Goal: Information Seeking & Learning: Learn about a topic

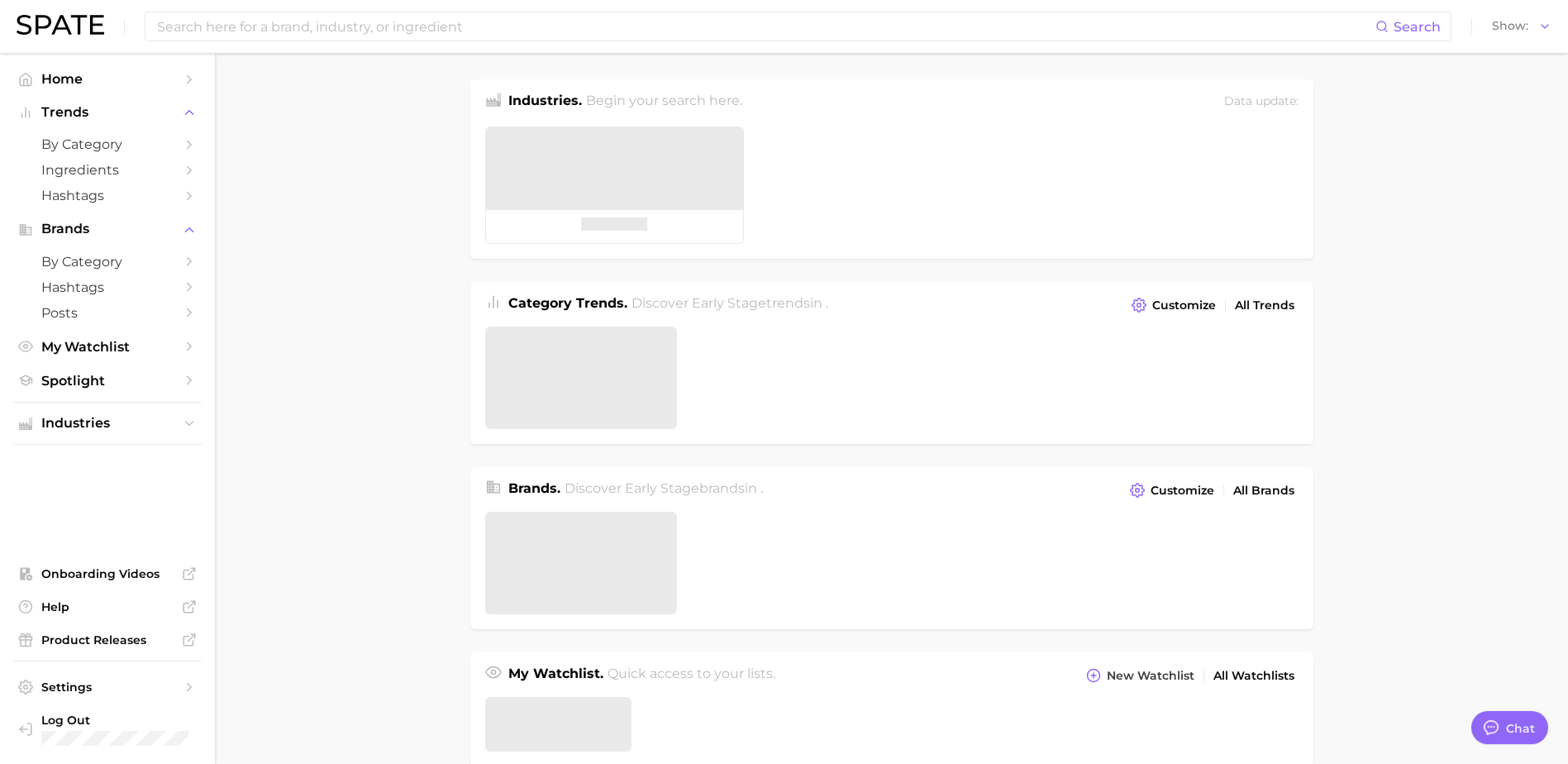
type textarea "x"
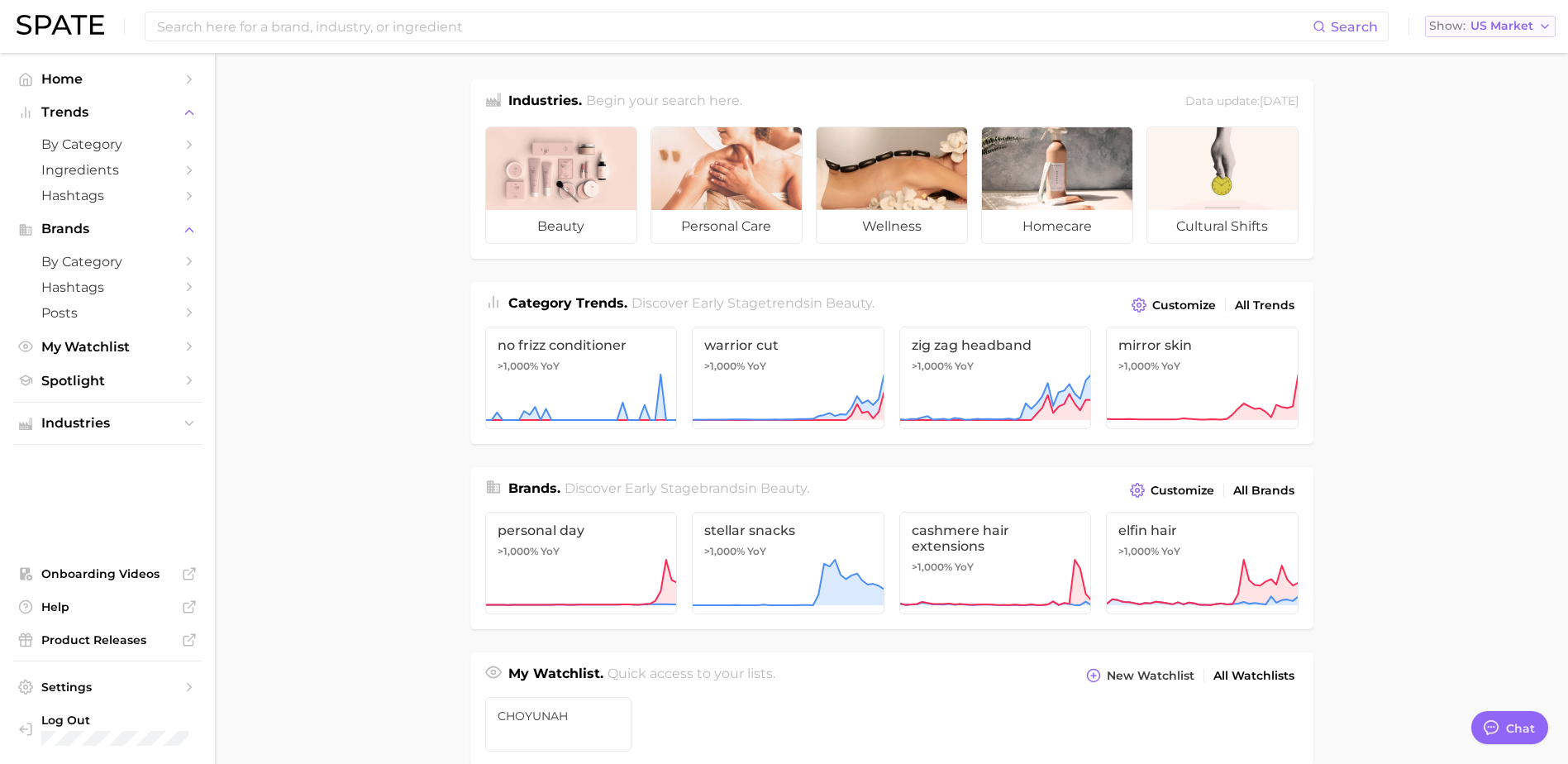
click at [1512, 21] on span "US Market" at bounding box center [1502, 25] width 63 height 9
click at [1477, 166] on button "[GEOGRAPHIC_DATA]" at bounding box center [1483, 172] width 145 height 30
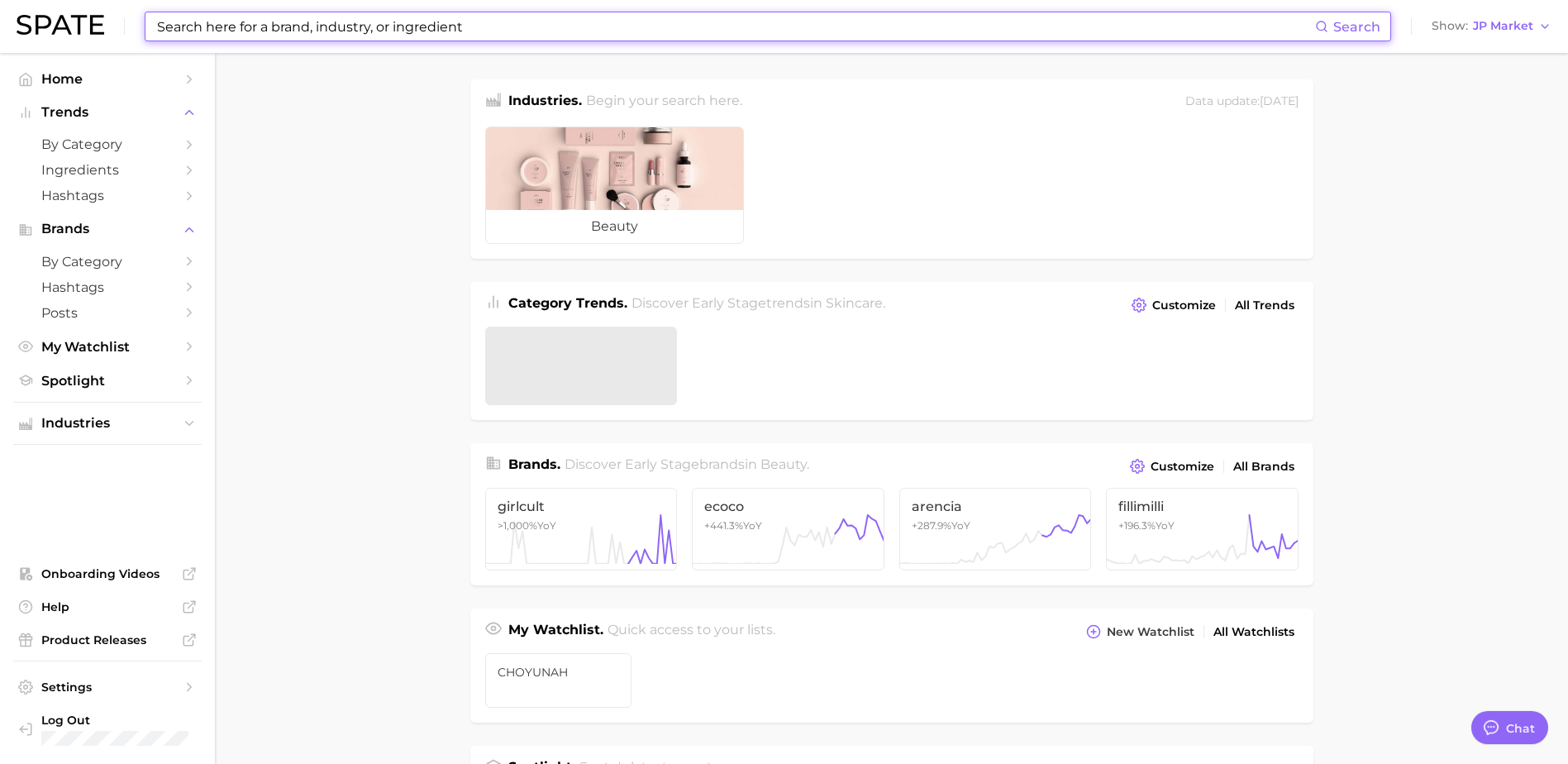
click at [498, 40] on input at bounding box center [735, 26] width 1160 height 28
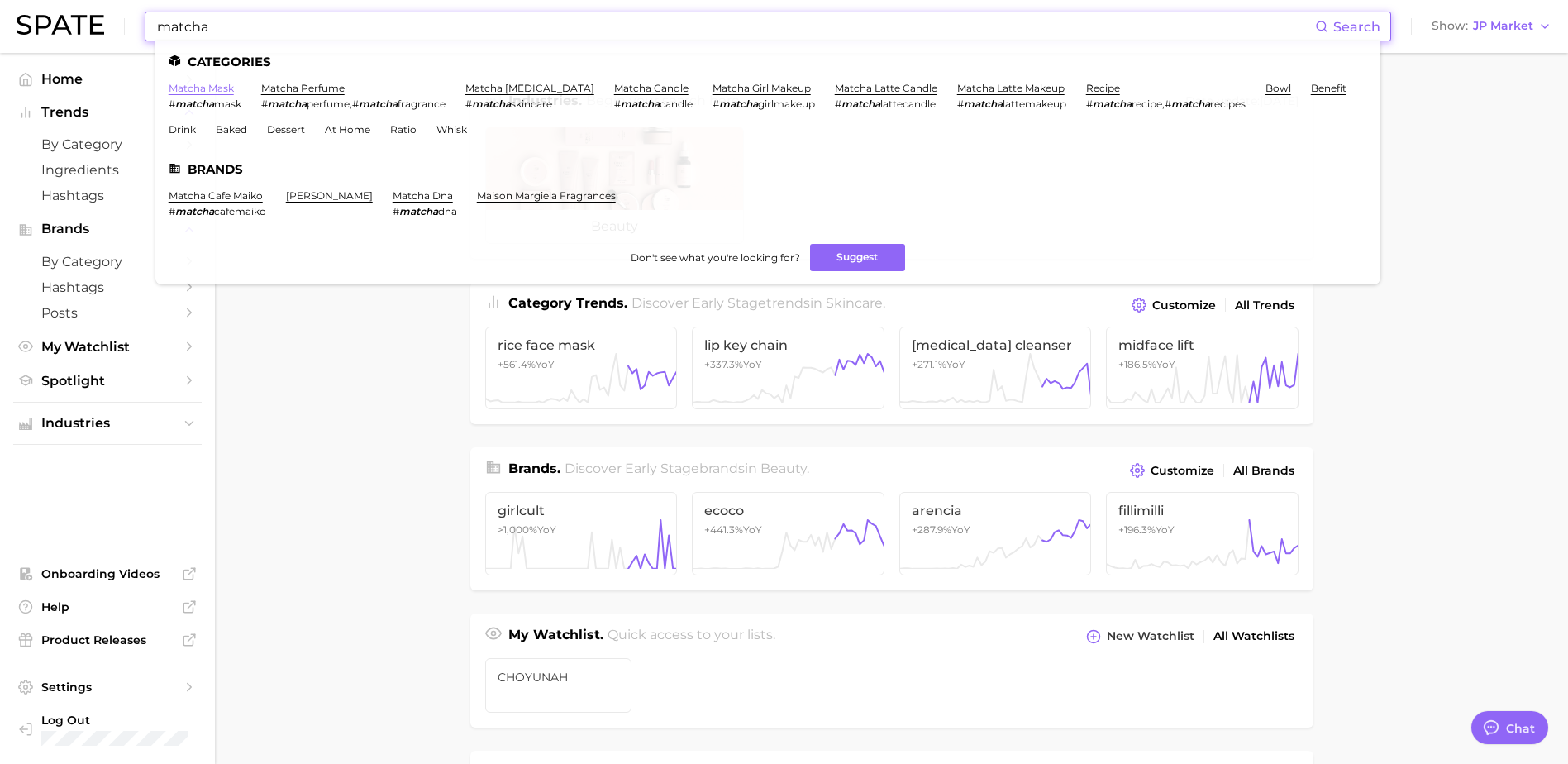
type input "matcha"
click at [214, 89] on link "matcha mask" at bounding box center [201, 88] width 65 height 13
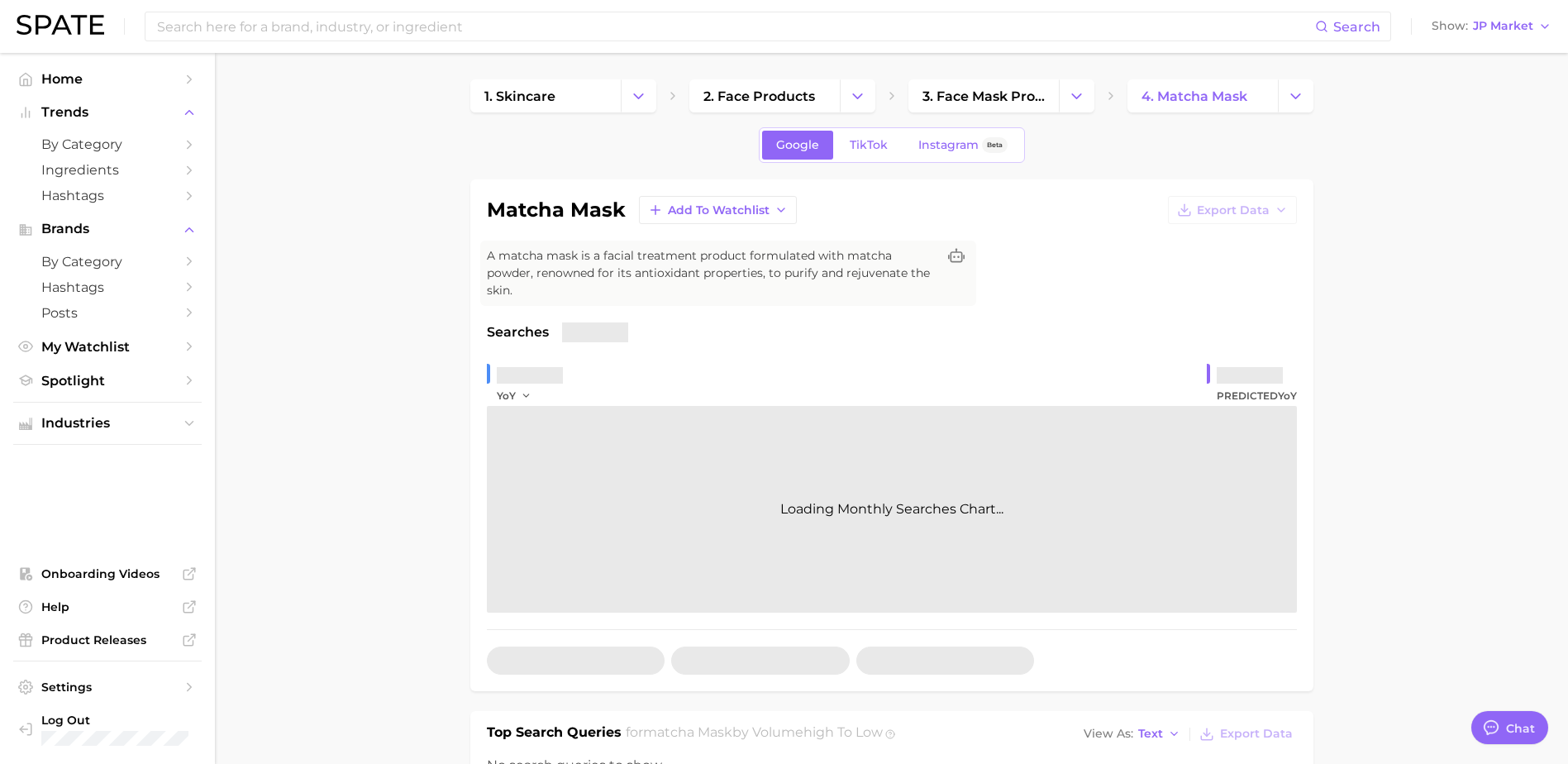
type textarea "x"
